Goal: Task Accomplishment & Management: Complete application form

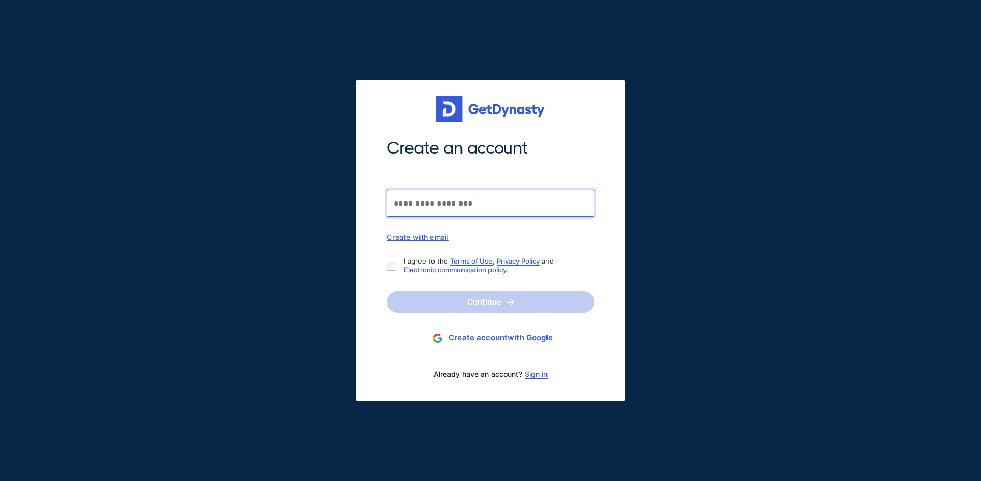
click at [501, 208] on input "Create an account" at bounding box center [490, 203] width 207 height 27
type input "**********"
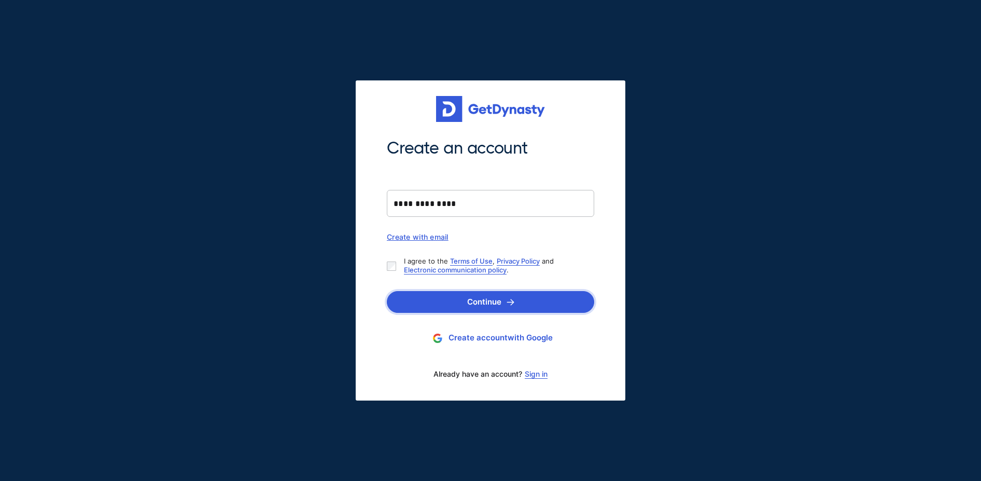
click at [434, 295] on button "Continue" at bounding box center [490, 302] width 207 height 22
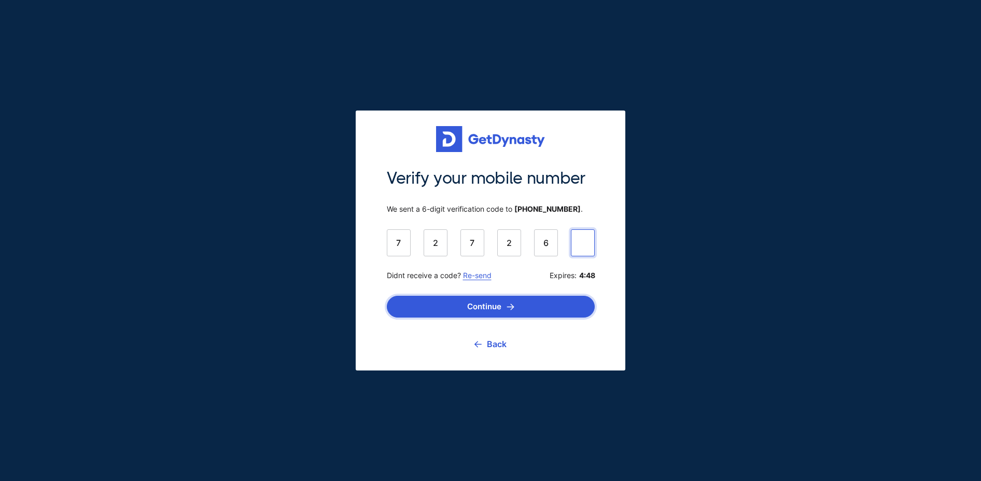
type input "******"
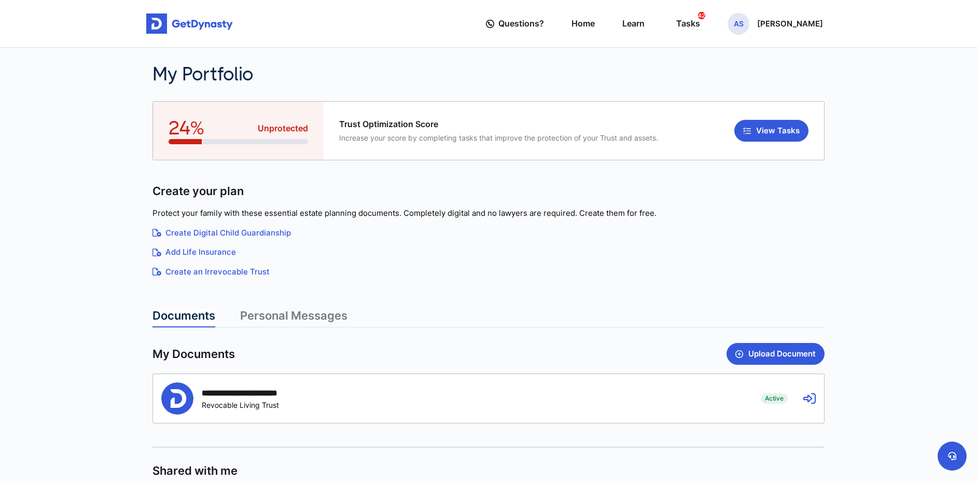
click at [394, 388] on div "**********" at bounding box center [453, 398] width 584 height 32
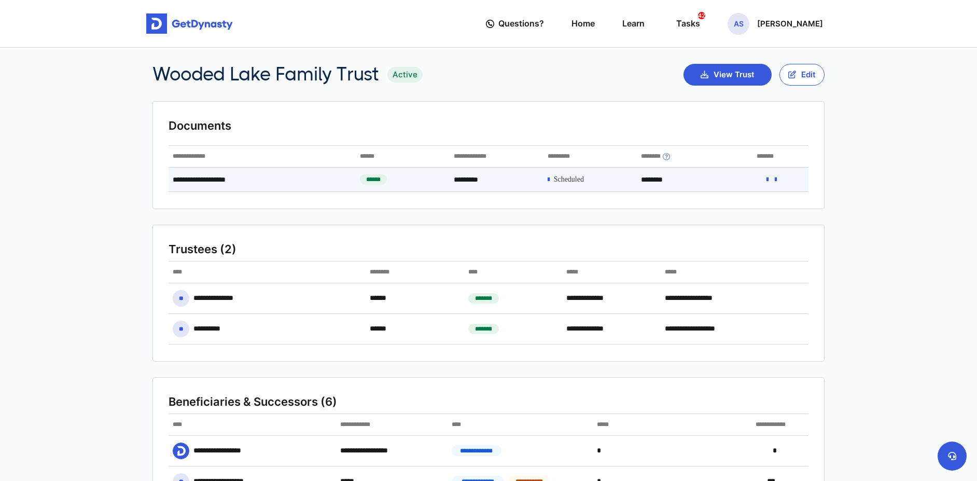
click at [766, 178] on icon at bounding box center [767, 179] width 2 height 7
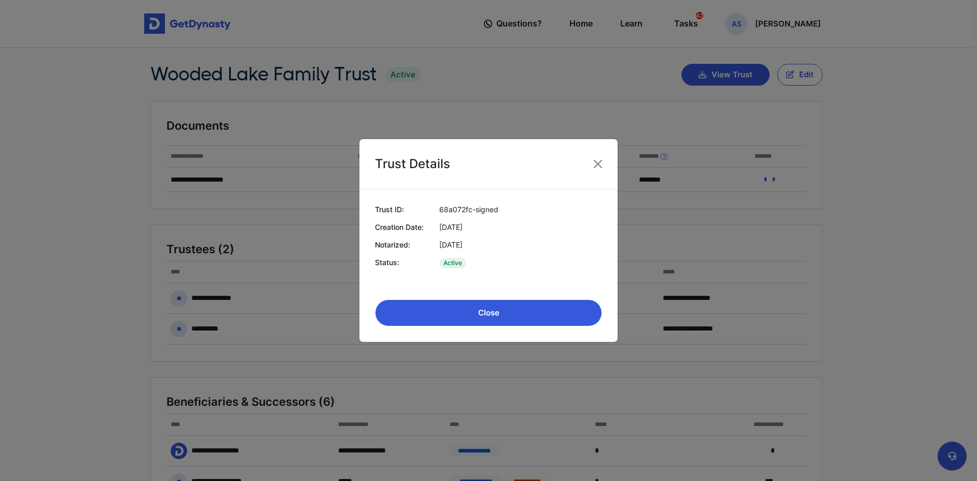
click at [492, 313] on button "Close" at bounding box center [488, 312] width 227 height 27
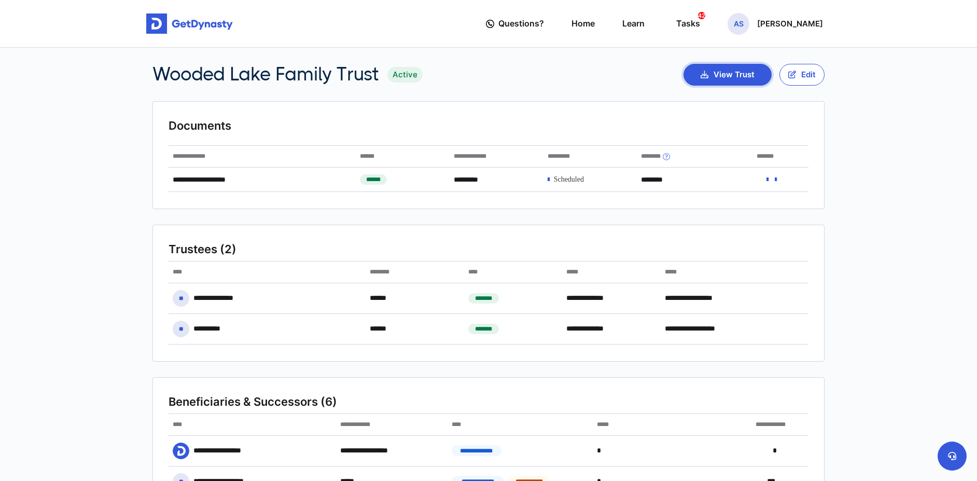
click at [727, 70] on button "View Trust" at bounding box center [727, 75] width 88 height 22
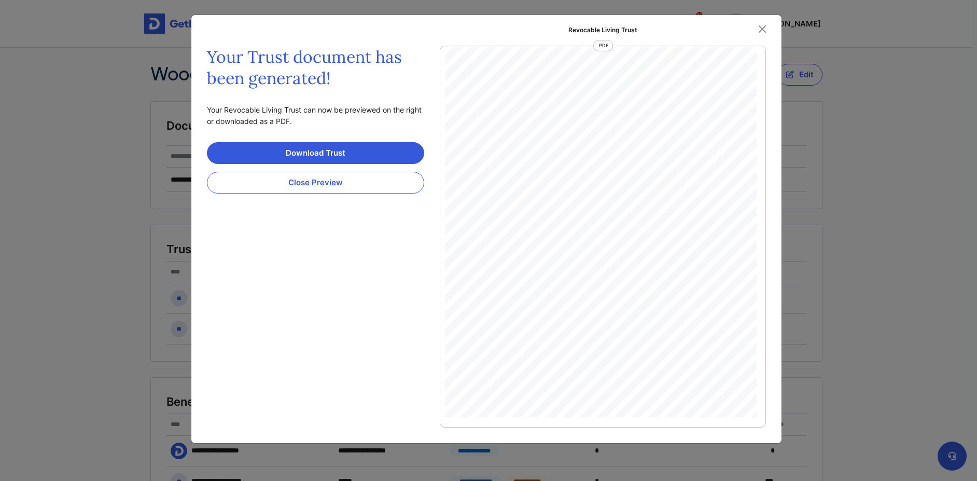
scroll to position [22154, 0]
click at [372, 151] on link "Download Trust" at bounding box center [315, 153] width 217 height 22
click at [394, 185] on button "Close Preview" at bounding box center [315, 183] width 217 height 22
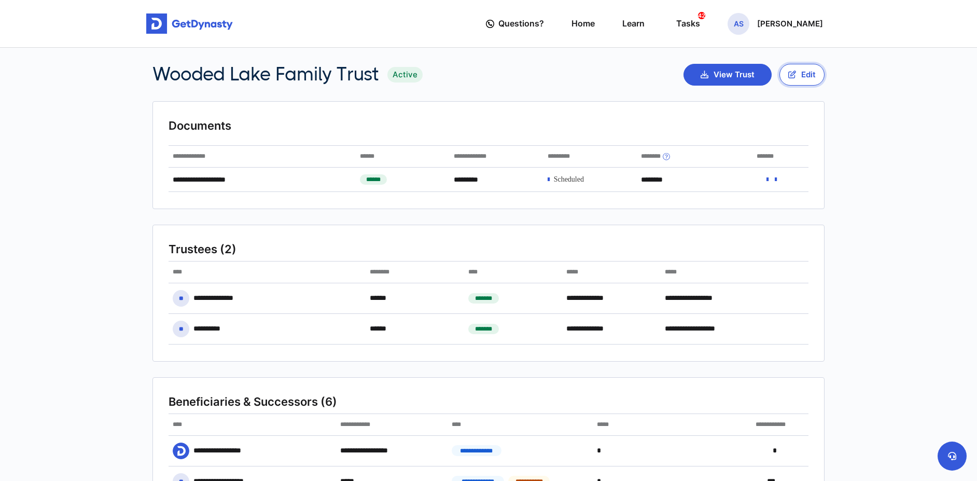
click at [796, 77] on button "Edit" at bounding box center [801, 75] width 45 height 22
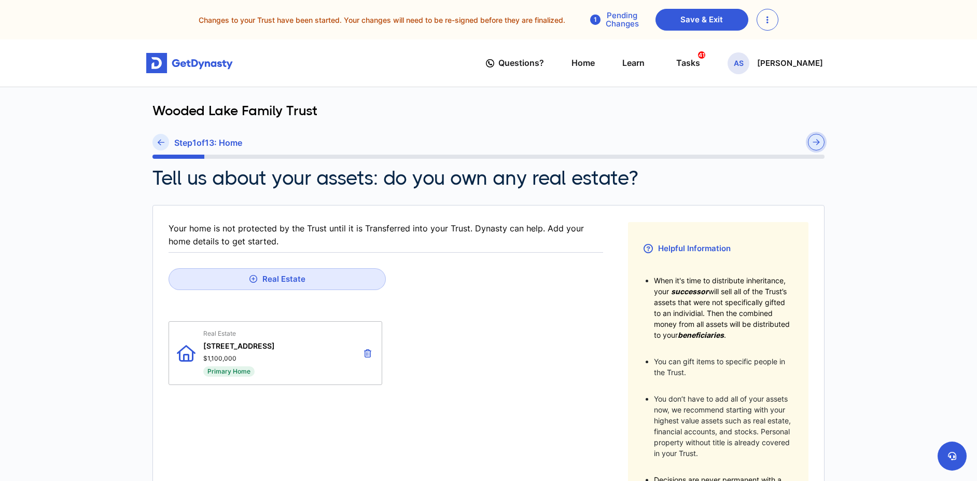
click at [822, 148] on button "submit" at bounding box center [816, 142] width 17 height 17
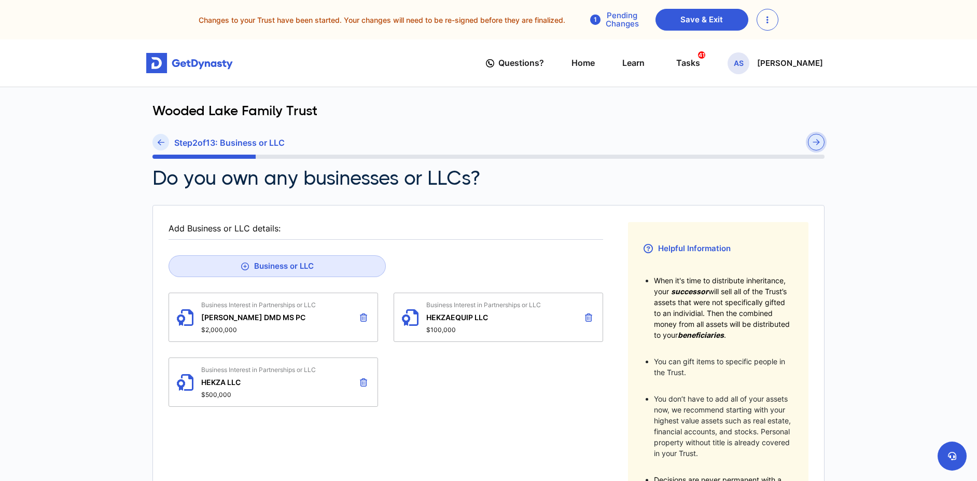
click at [814, 143] on img "submit" at bounding box center [815, 142] width 7 height 6
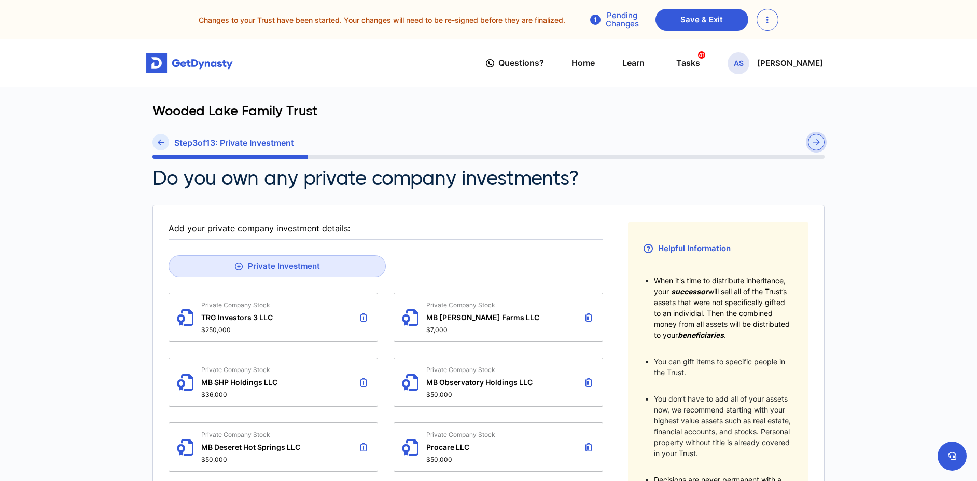
click at [814, 143] on img "submit" at bounding box center [815, 142] width 7 height 6
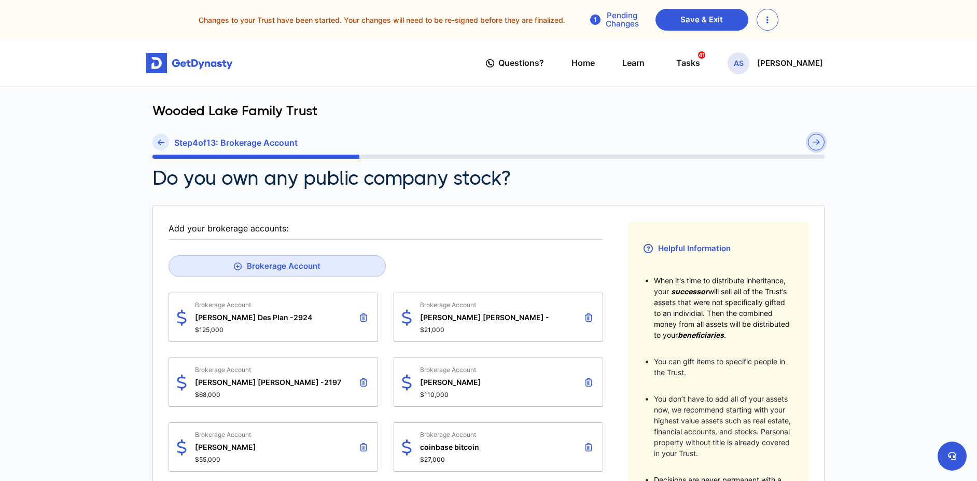
click at [814, 143] on img "submit" at bounding box center [815, 142] width 7 height 6
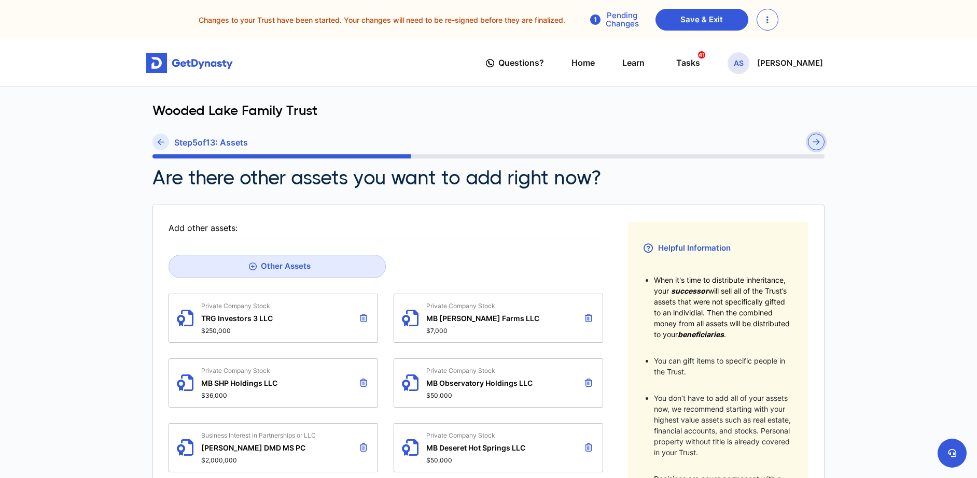
click at [814, 143] on img "submit" at bounding box center [815, 142] width 7 height 6
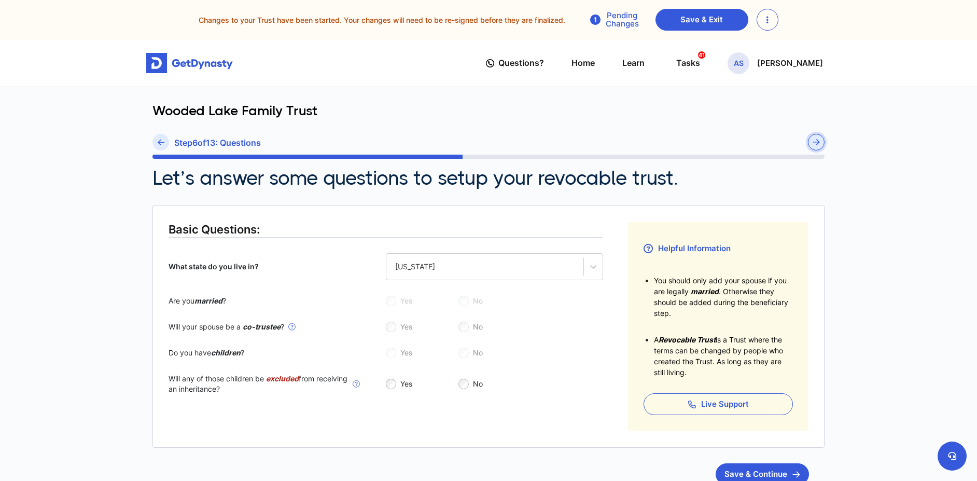
click at [814, 143] on img "submit" at bounding box center [815, 142] width 7 height 6
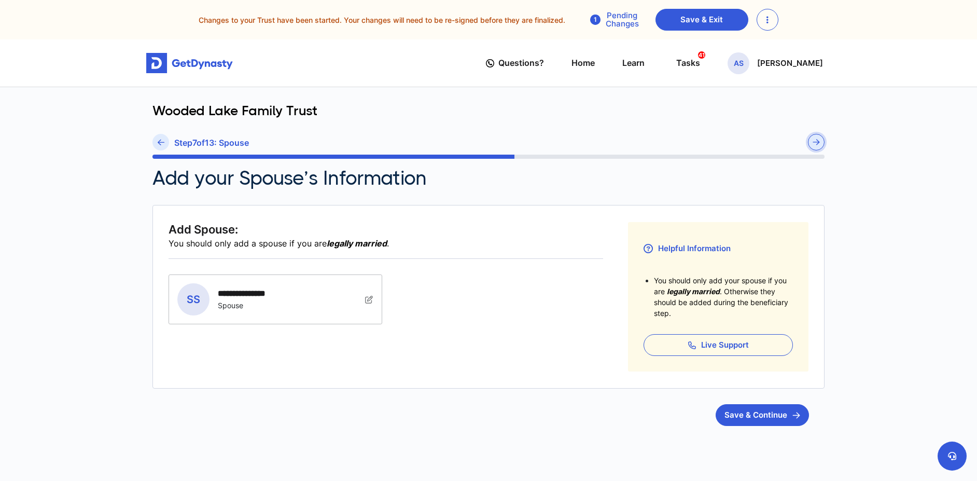
click at [814, 143] on img "submit" at bounding box center [815, 142] width 7 height 6
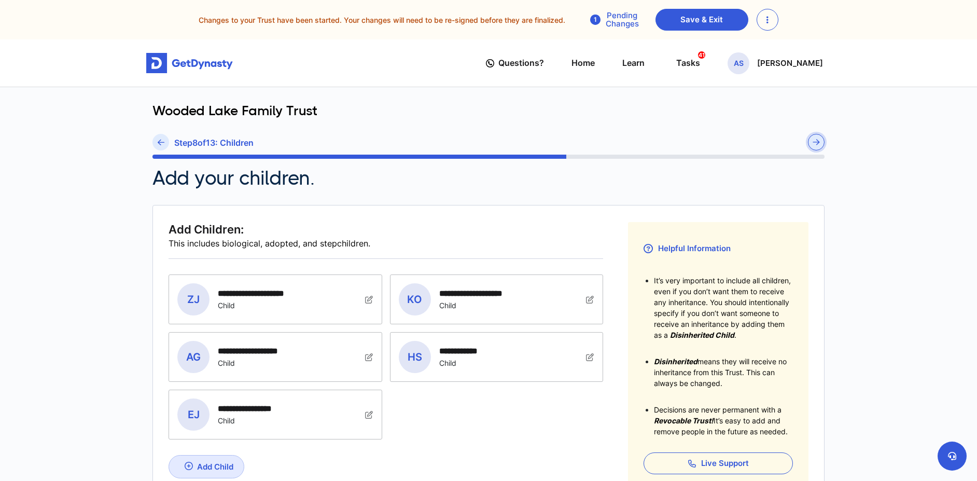
click at [814, 143] on img "submit" at bounding box center [815, 142] width 7 height 6
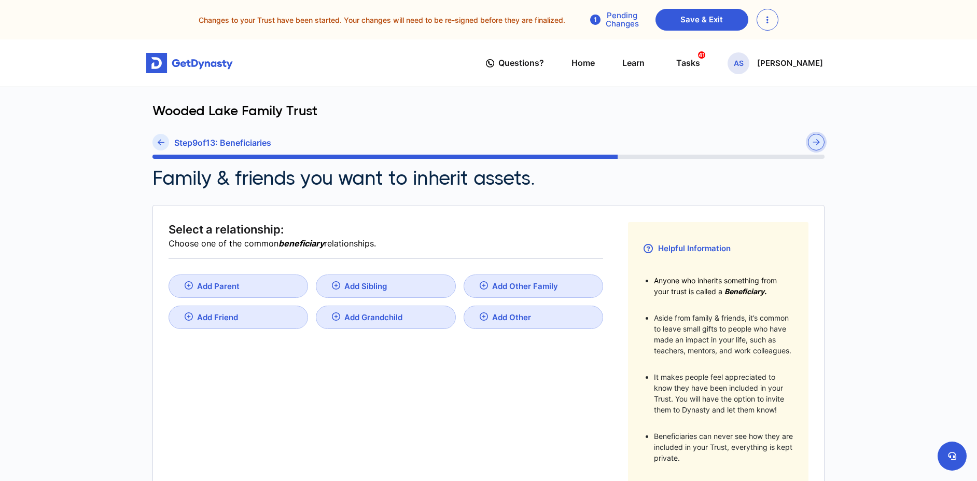
click at [814, 143] on img "submit" at bounding box center [815, 142] width 7 height 6
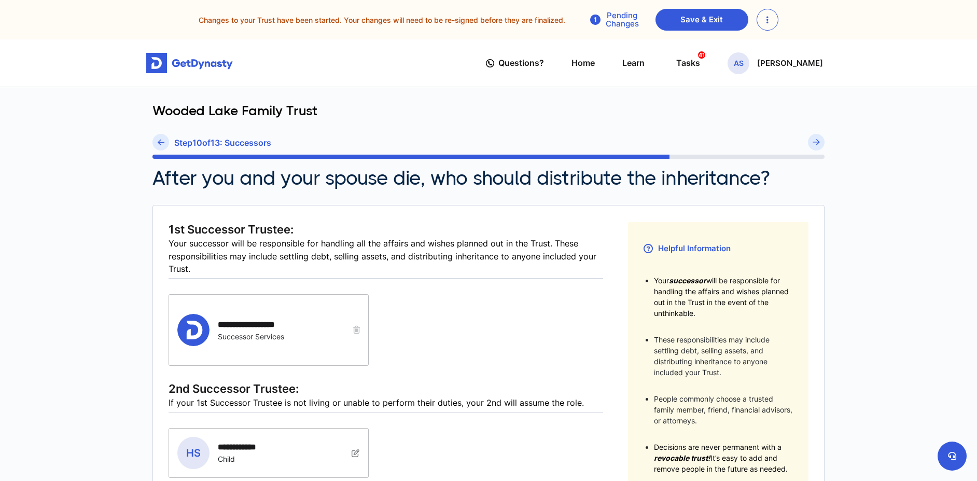
click at [616, 20] on div "Pending Changes" at bounding box center [614, 19] width 64 height 17
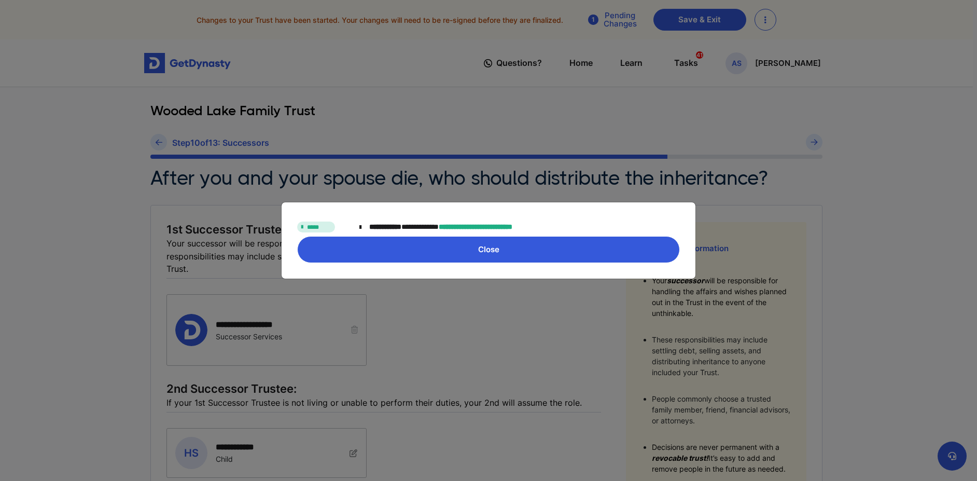
click at [504, 257] on button "Close" at bounding box center [488, 249] width 383 height 27
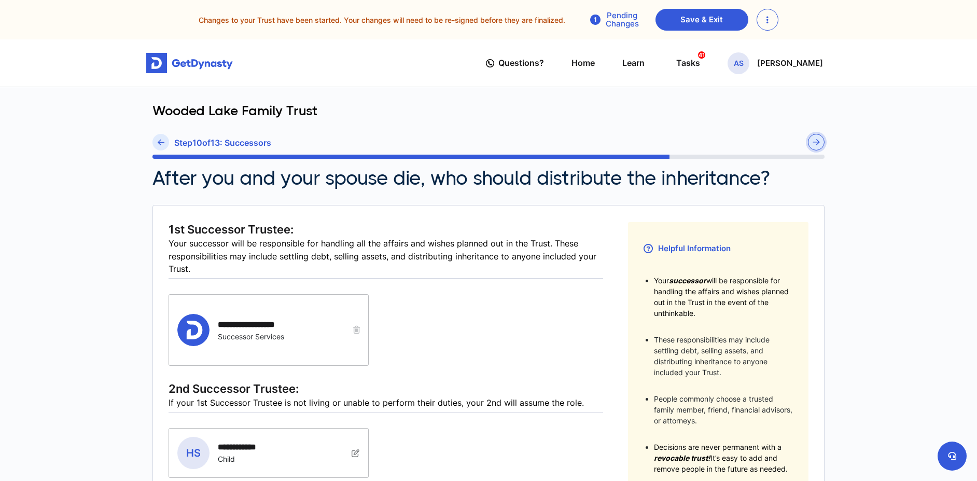
click at [811, 142] on button "submit" at bounding box center [816, 142] width 17 height 17
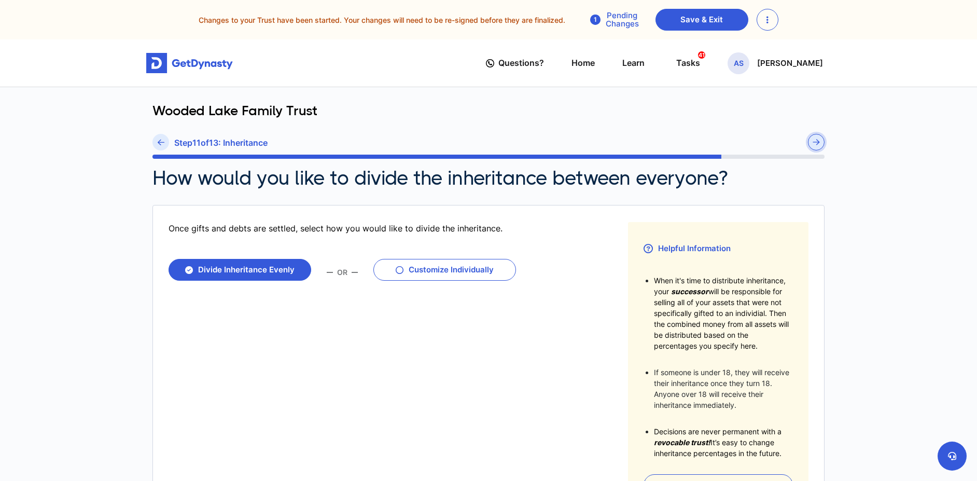
click at [811, 142] on button "submit" at bounding box center [816, 142] width 17 height 17
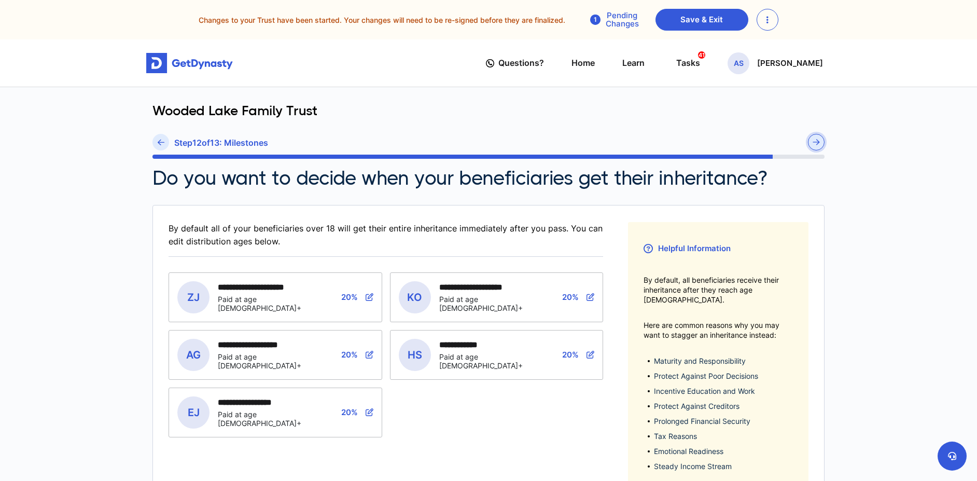
click at [811, 143] on button "submit" at bounding box center [816, 142] width 17 height 17
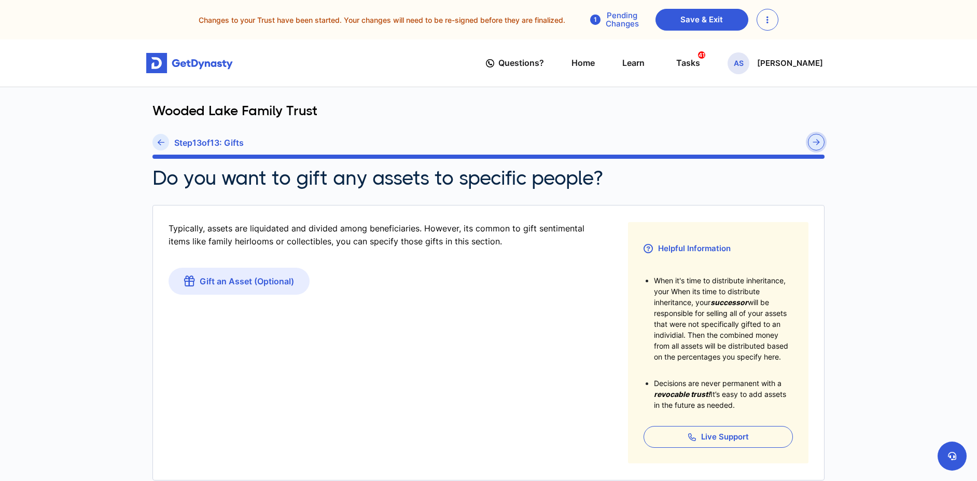
click at [811, 143] on button "submit" at bounding box center [816, 142] width 17 height 17
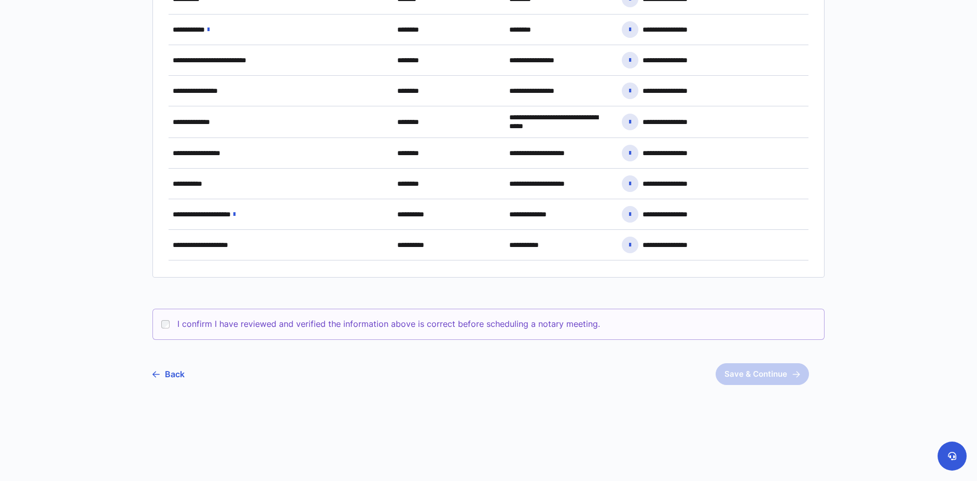
scroll to position [1689, 0]
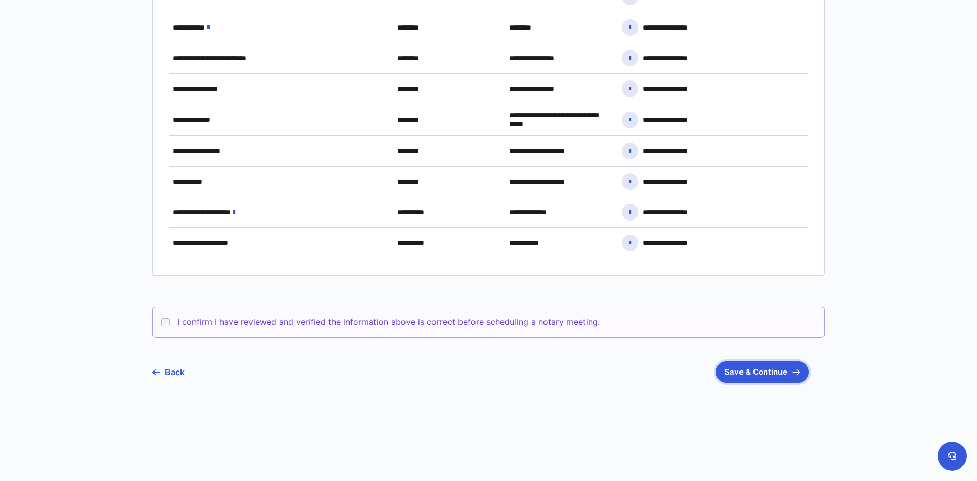
click at [741, 377] on button "Save & Continue" at bounding box center [761, 372] width 93 height 22
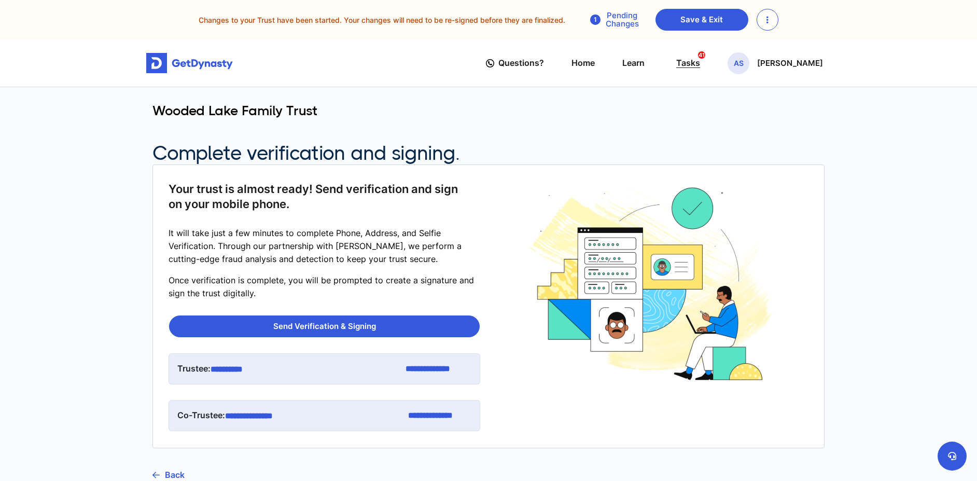
click at [700, 60] on div "Tasks 41" at bounding box center [688, 62] width 24 height 19
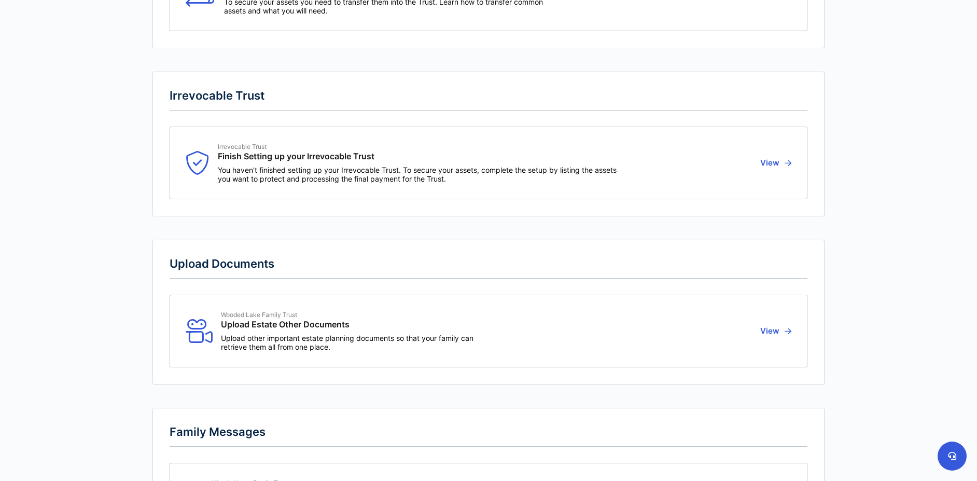
scroll to position [3545, 0]
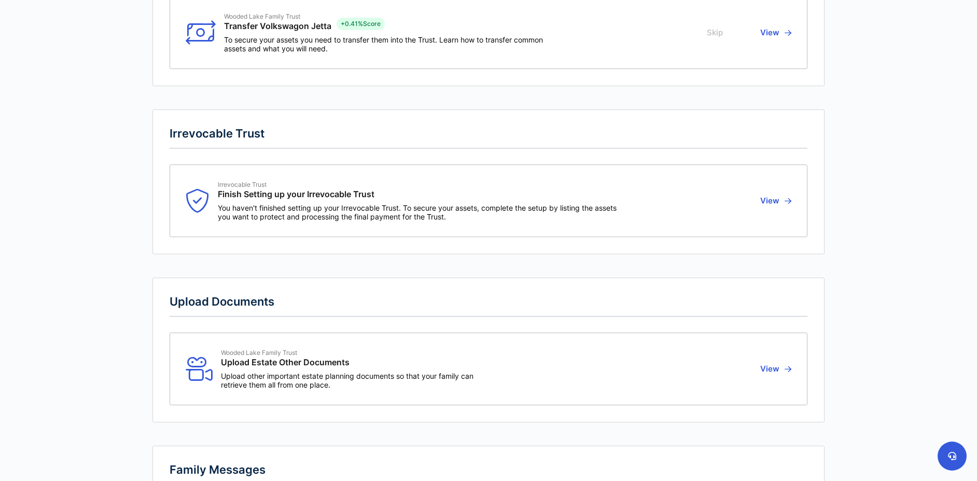
click at [757, 206] on div "Irrevocable Trust Finish Setting up your Irrevocable Trust You haven't finished…" at bounding box center [471, 200] width 571 height 40
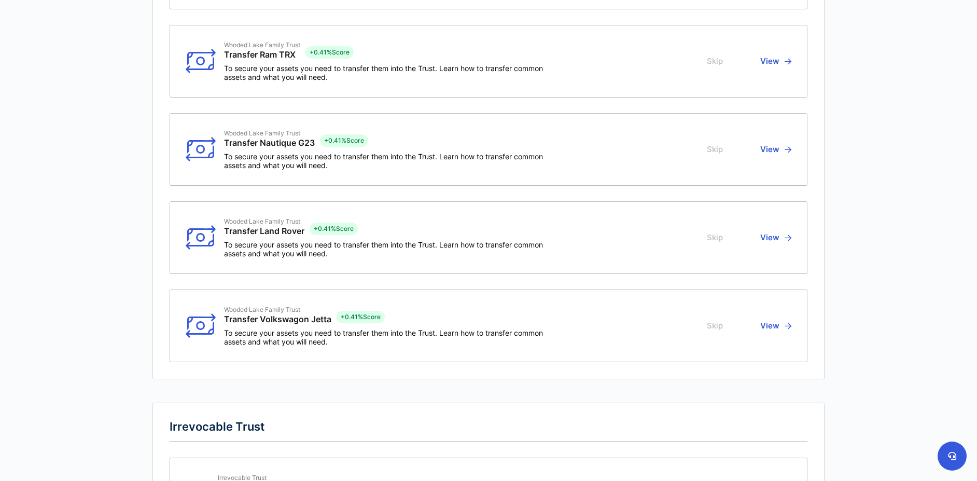
scroll to position [3234, 0]
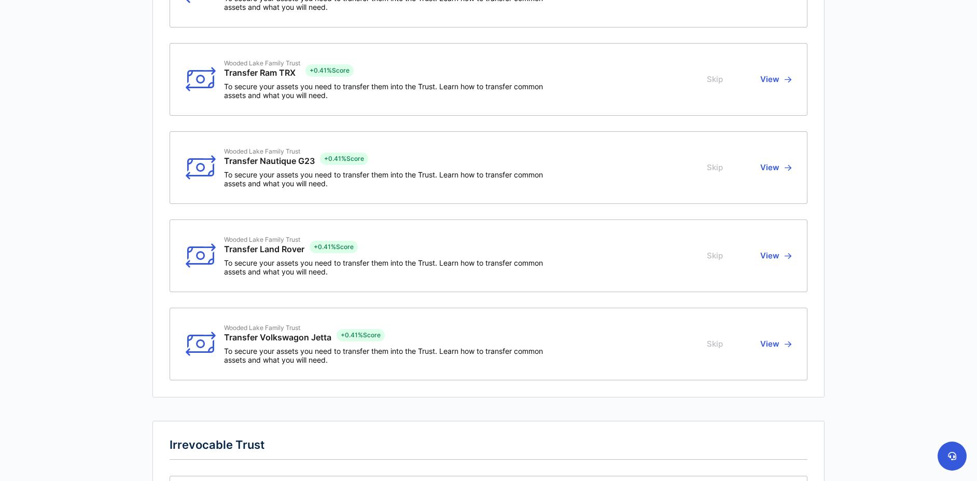
click at [772, 260] on button "View" at bounding box center [774, 255] width 34 height 40
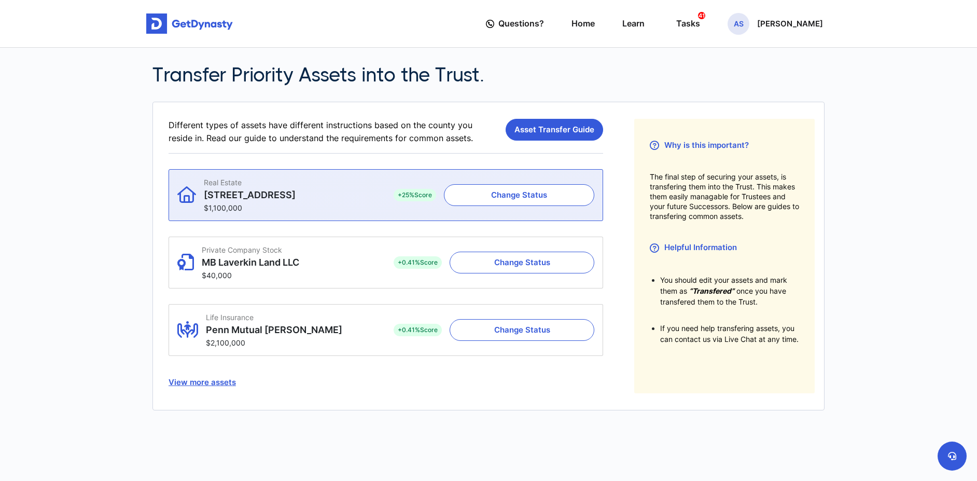
click at [311, 195] on div "Real Estate [STREET_ADDRESS] $1,100,000" at bounding box center [277, 195] width 201 height 34
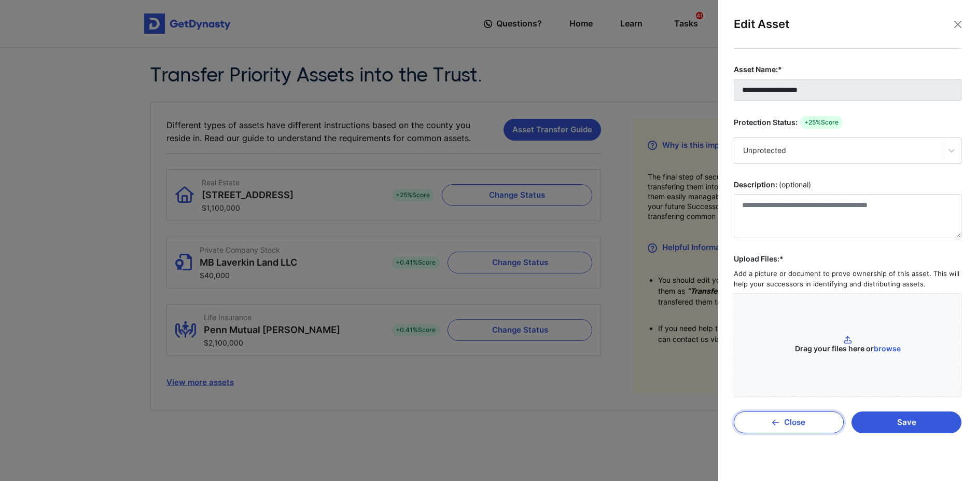
click at [809, 421] on button "Close" at bounding box center [788, 422] width 110 height 22
